Goal: Entertainment & Leisure: Consume media (video, audio)

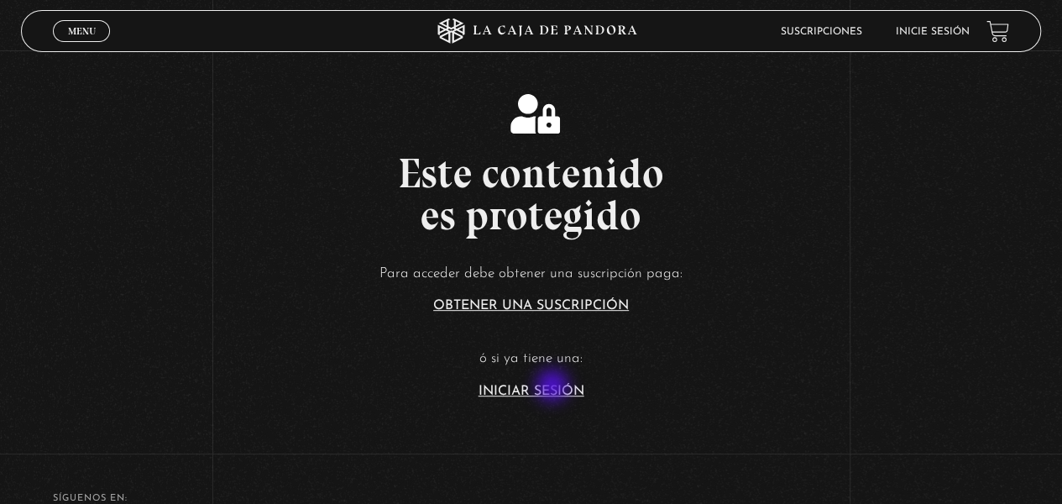
scroll to position [252, 0]
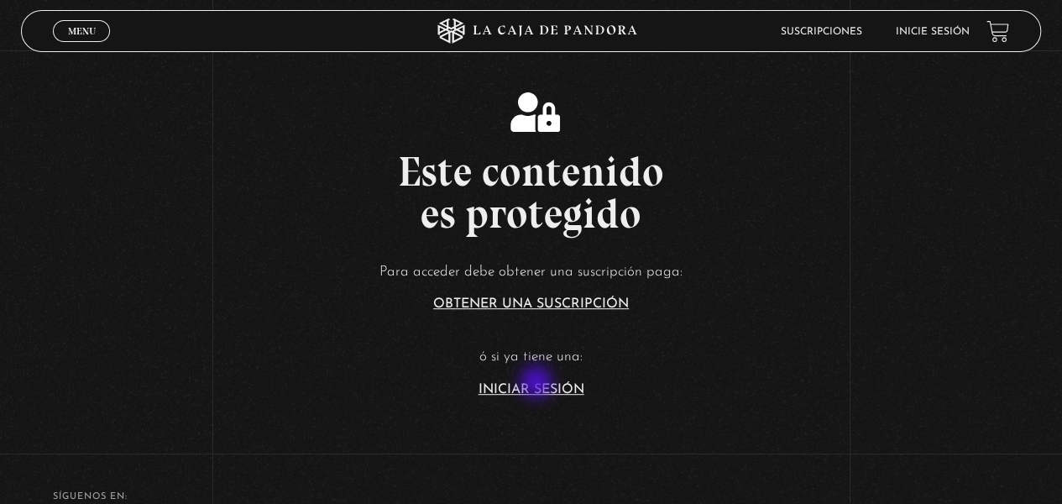
click at [538, 384] on link "Iniciar Sesión" at bounding box center [532, 389] width 106 height 13
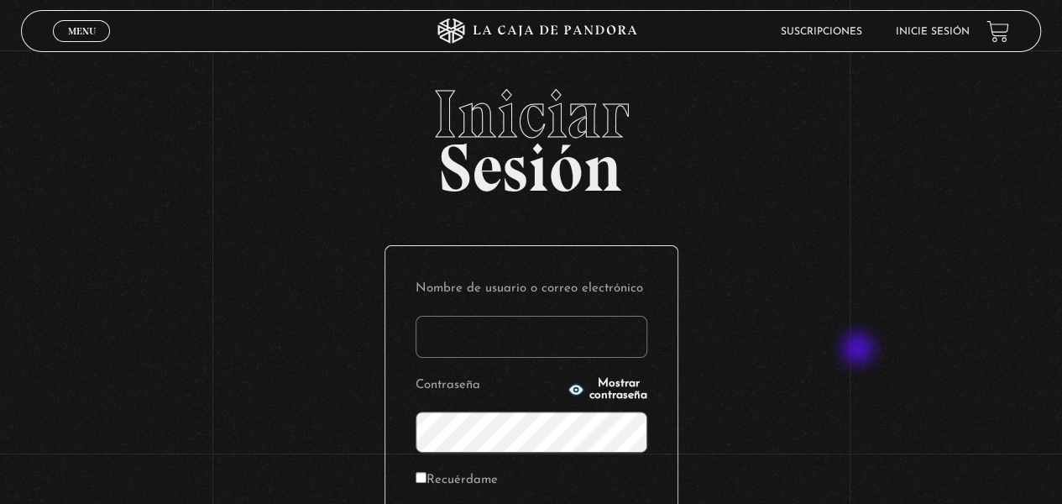
type input "yirlanyquiros@hotmail.com"
click at [860, 350] on div "Iniciar Sesión Nombre de usuario o correo electrónico yirlanyquiros@hotmail.com…" at bounding box center [531, 402] width 1062 height 642
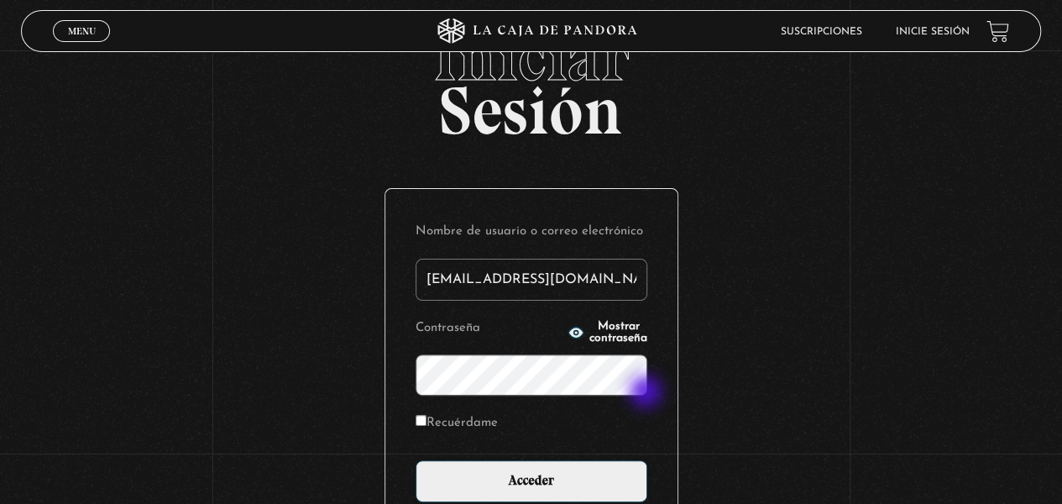
scroll to position [84, 0]
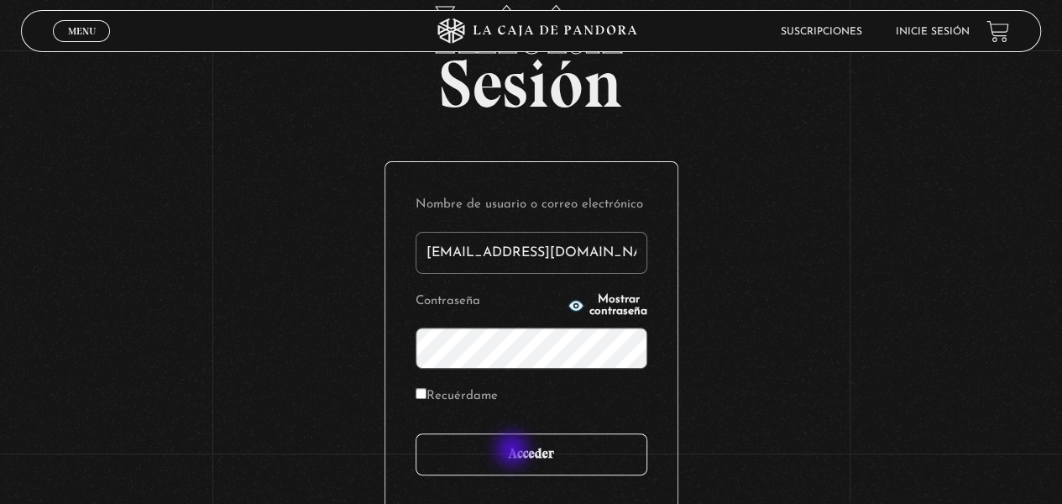
click at [514, 451] on input "Acceder" at bounding box center [532, 454] width 232 height 42
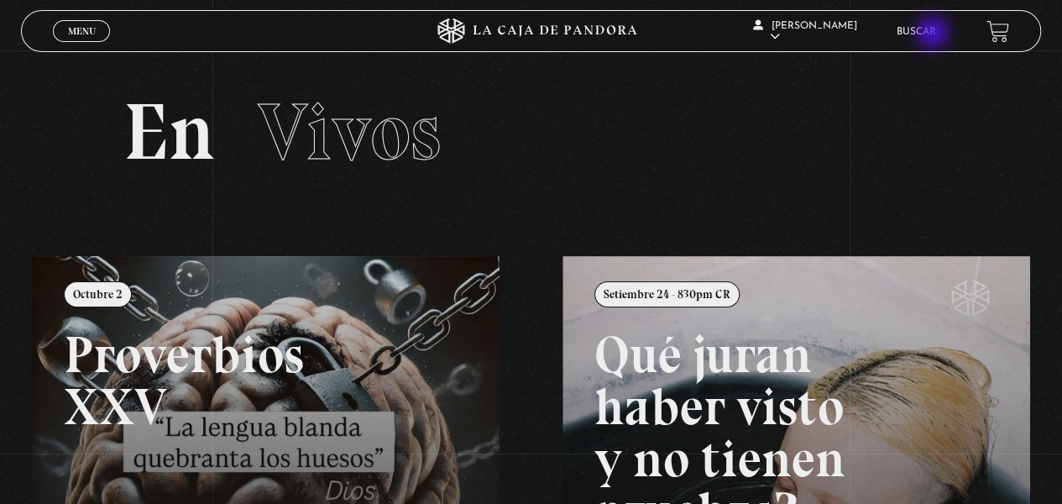
click at [935, 34] on link "Buscar" at bounding box center [916, 32] width 39 height 10
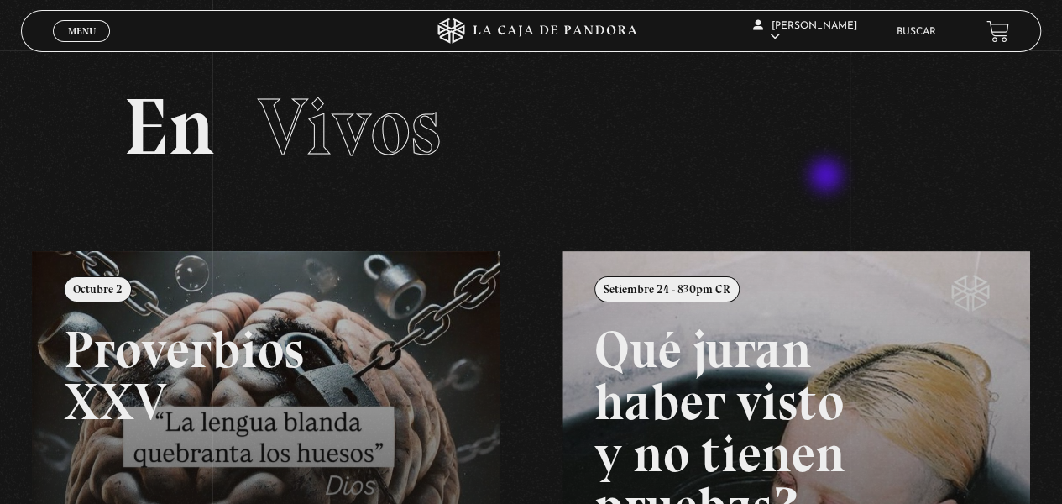
scroll to position [84, 0]
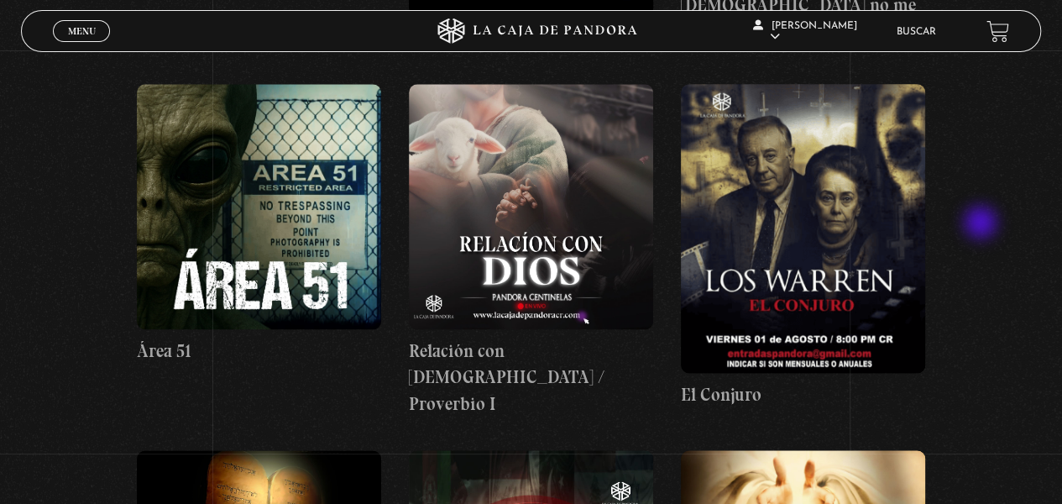
scroll to position [1008, 0]
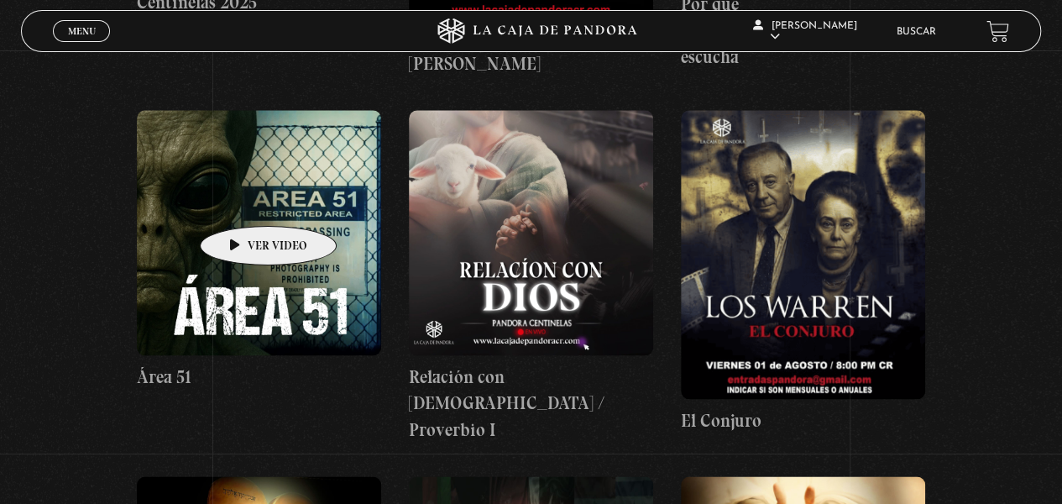
click at [242, 201] on figure at bounding box center [259, 232] width 244 height 244
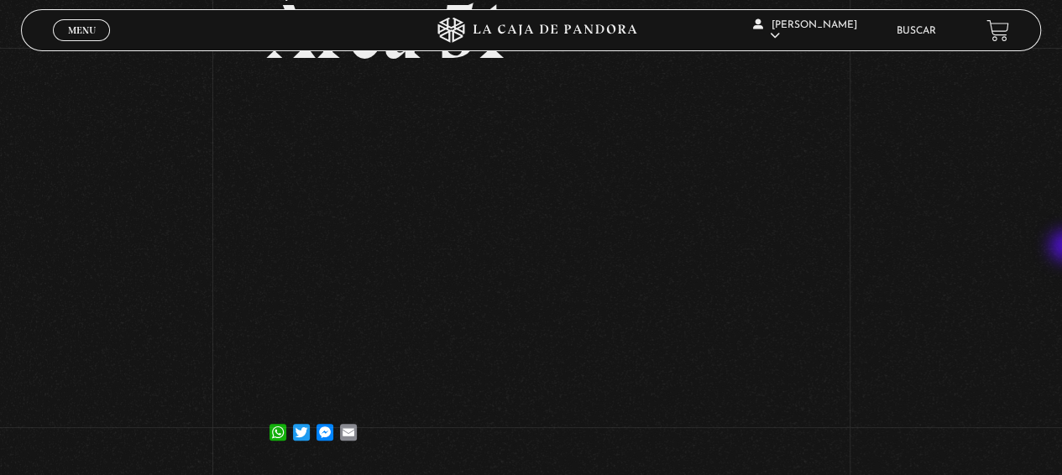
scroll to position [133, 0]
